Goal: Information Seeking & Learning: Check status

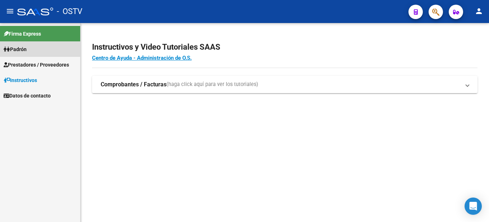
click at [27, 50] on span "Padrón" at bounding box center [15, 49] width 23 height 8
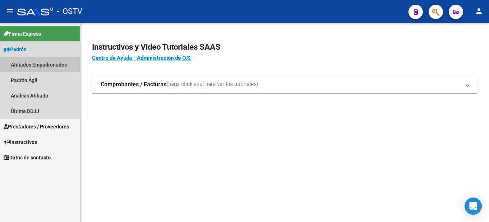
click at [32, 64] on link "Afiliados Empadronados" at bounding box center [40, 64] width 80 height 15
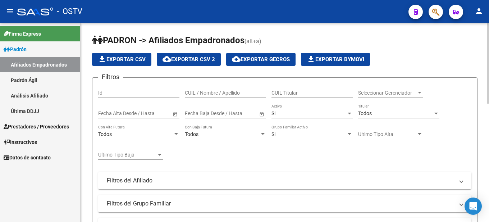
click at [197, 92] on input "CUIL / Nombre / Apellido" at bounding box center [225, 93] width 81 height 6
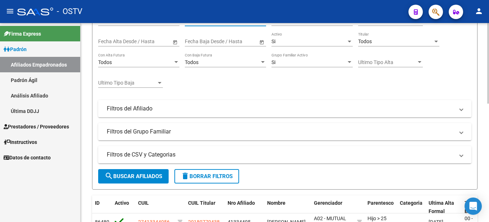
type input "20406354491"
click at [133, 179] on span "search Buscar Afiliados" at bounding box center [134, 176] width 58 height 6
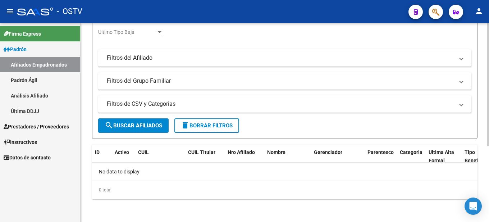
scroll to position [0, 0]
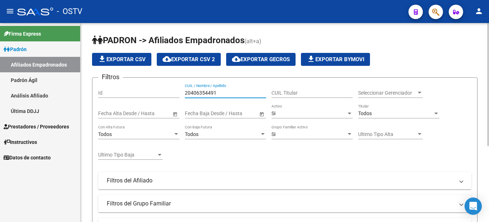
click at [222, 90] on input "20406354491" at bounding box center [225, 93] width 81 height 6
click at [192, 92] on input "20406354491" at bounding box center [225, 93] width 81 height 6
click at [126, 60] on span "file_download Exportar CSV" at bounding box center [122, 59] width 48 height 6
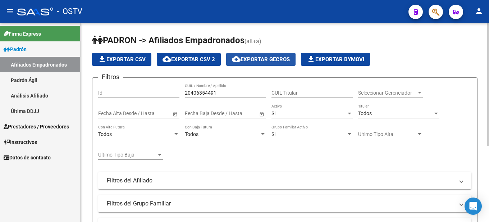
click at [271, 58] on span "cloud_download Exportar GECROS" at bounding box center [261, 59] width 58 height 6
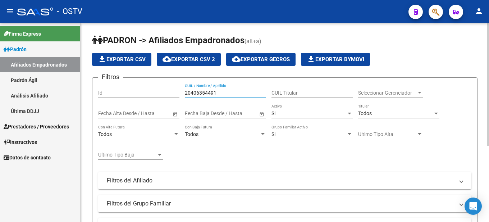
drag, startPoint x: 214, startPoint y: 91, endPoint x: 170, endPoint y: 92, distance: 43.9
click at [171, 90] on div "Filtros Id 20406354491 CUIL / Nombre / Apellido CUIL Titular Seleccionar Gerenc…" at bounding box center [284, 147] width 373 height 129
click at [31, 82] on link "Padrón Ágil" at bounding box center [40, 79] width 80 height 15
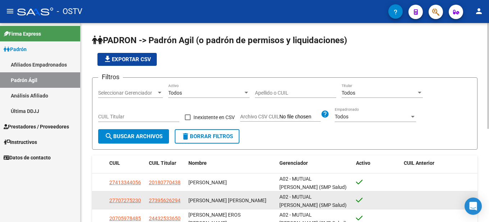
scroll to position [36, 0]
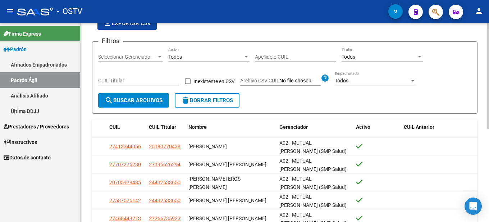
click at [109, 99] on mat-icon "search" at bounding box center [109, 100] width 9 height 9
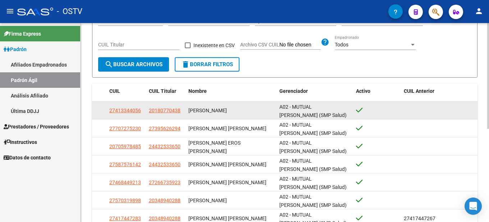
scroll to position [0, 0]
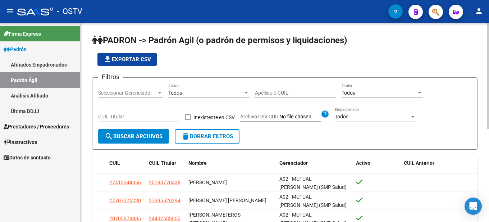
click at [111, 116] on input "CUIL Titular" at bounding box center [138, 117] width 81 height 6
type input "20-40635449-1"
click at [134, 133] on button "search Buscar Archivos" at bounding box center [133, 136] width 71 height 14
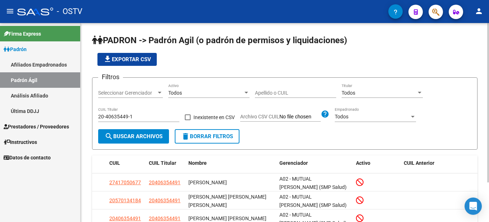
scroll to position [36, 0]
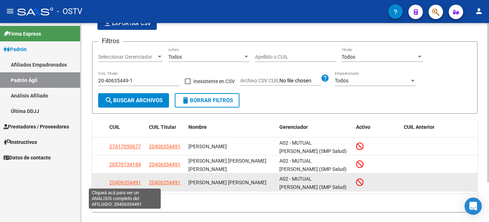
click at [128, 181] on span "20406354491" at bounding box center [125, 182] width 32 height 6
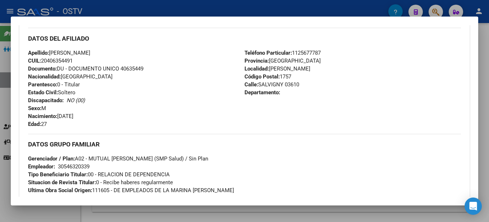
scroll to position [324, 0]
